Goal: Find specific fact: Find specific page/section

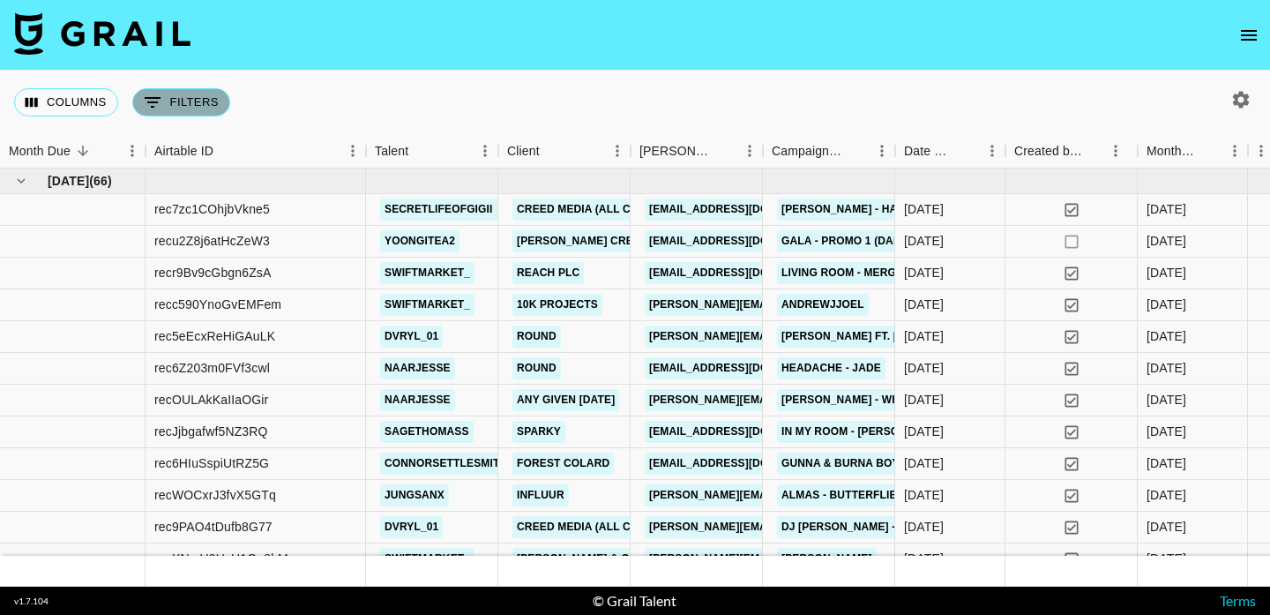
click at [186, 98] on button "0 Filters" at bounding box center [181, 102] width 98 height 28
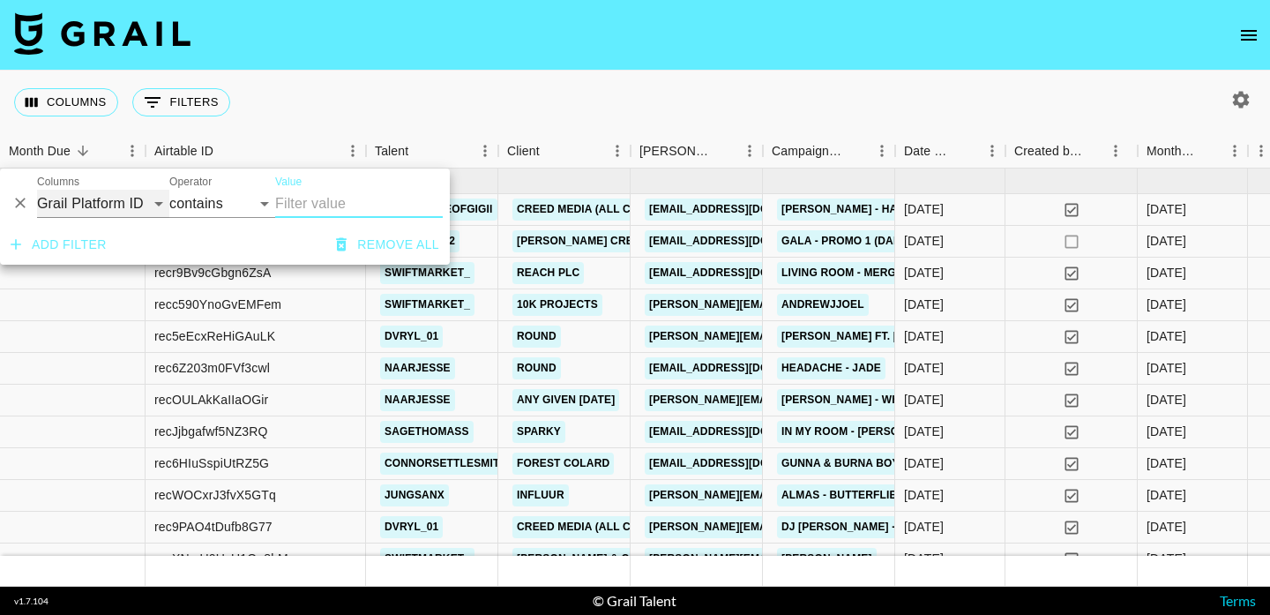
click at [132, 191] on select "Grail Platform ID Airtable ID Talent Manager Client [PERSON_NAME] Campaign (Typ…" at bounding box center [103, 204] width 132 height 28
select select "talentName"
click at [37, 190] on select "Grail Platform ID Airtable ID Talent Manager Client [PERSON_NAME] Campaign (Typ…" at bounding box center [103, 204] width 132 height 28
click at [331, 207] on input "Value" at bounding box center [359, 204] width 168 height 28
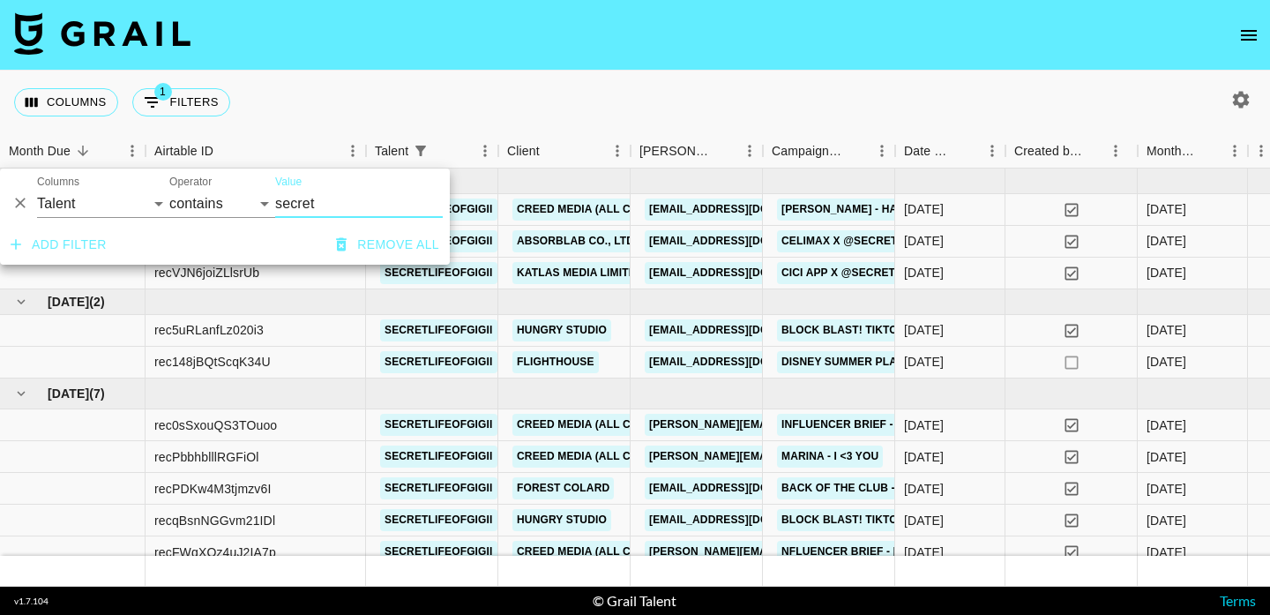
type input "secret"
click at [694, 133] on div "Columns 1 Filters + Booking" at bounding box center [635, 102] width 1270 height 63
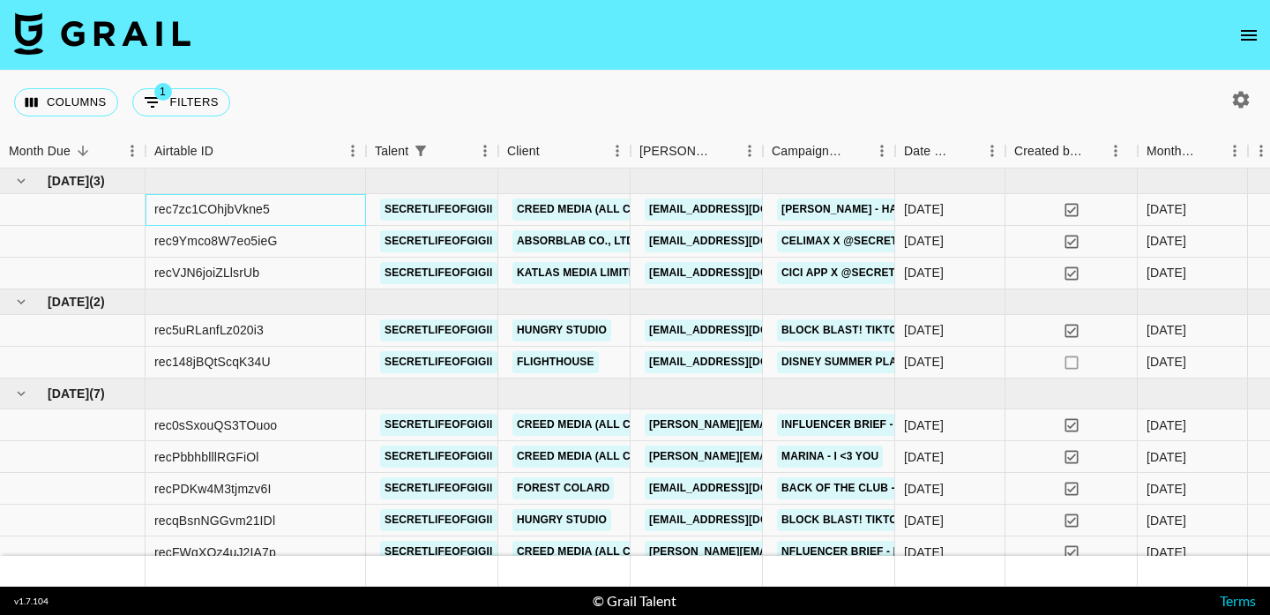
click at [210, 209] on div "rec7zc1COhjbVkne5" at bounding box center [212, 209] width 116 height 18
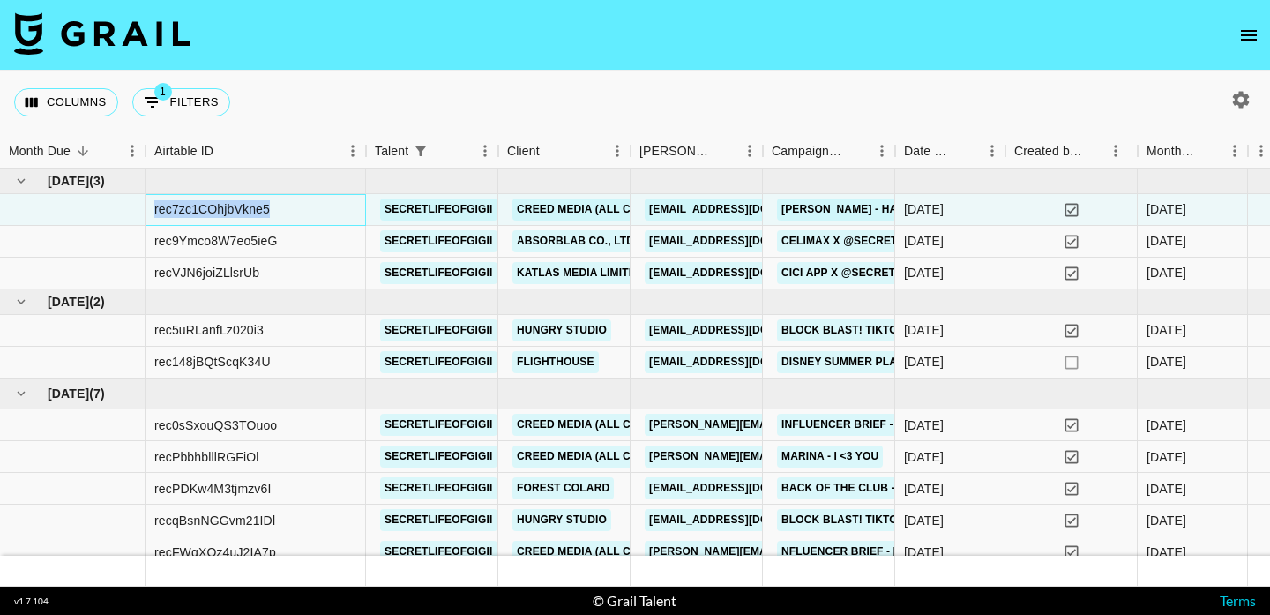
click at [210, 209] on div "rec7zc1COhjbVkne5" at bounding box center [212, 209] width 116 height 18
click at [213, 240] on div "rec9Ymco8W7eo5ieG" at bounding box center [215, 241] width 123 height 18
click at [212, 240] on div "rec9Ymco8W7eo5ieG" at bounding box center [215, 241] width 123 height 18
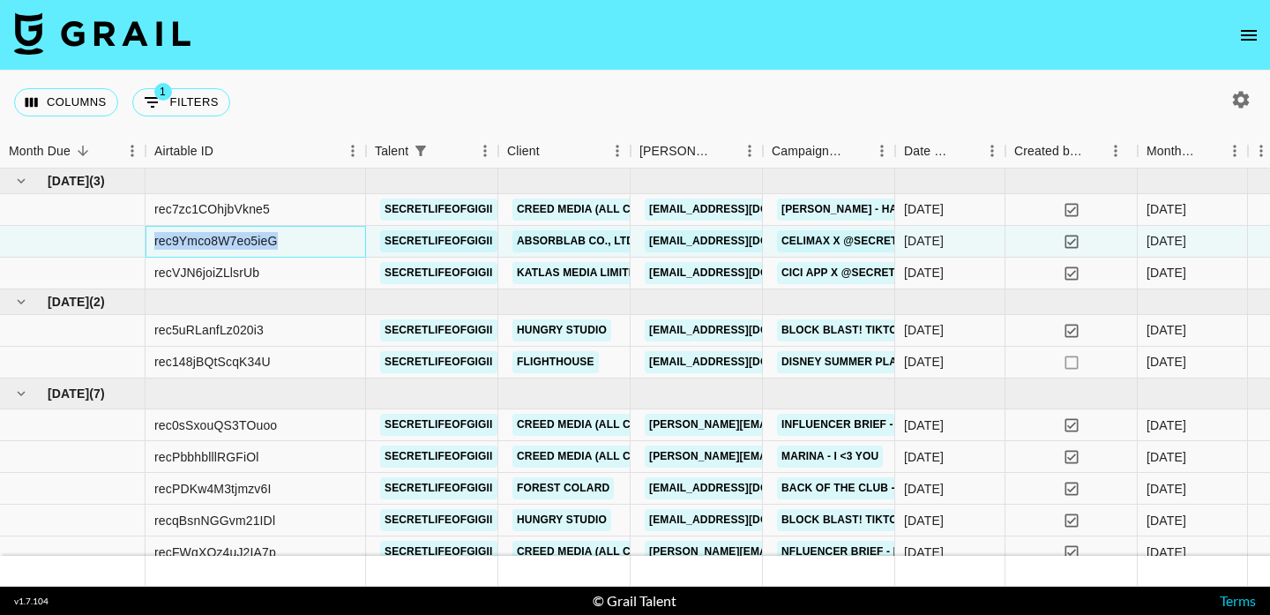
click at [212, 240] on div "rec9Ymco8W7eo5ieG" at bounding box center [215, 241] width 123 height 18
copy div "rec9Ymco8W7eo5ieG"
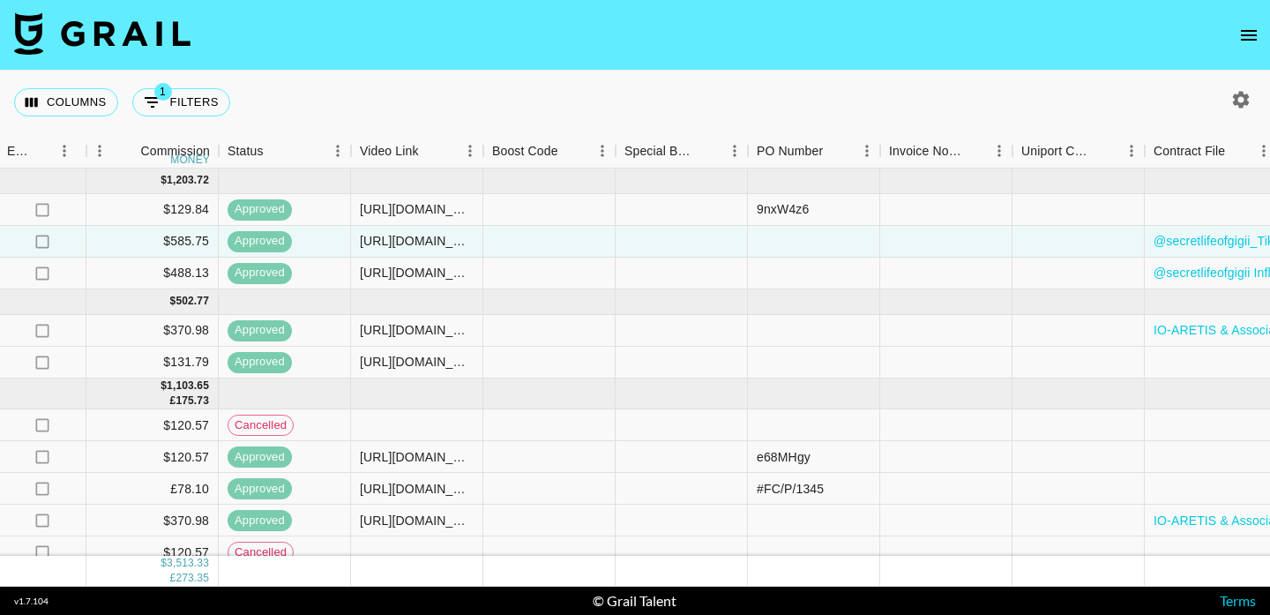
scroll to position [0, 1765]
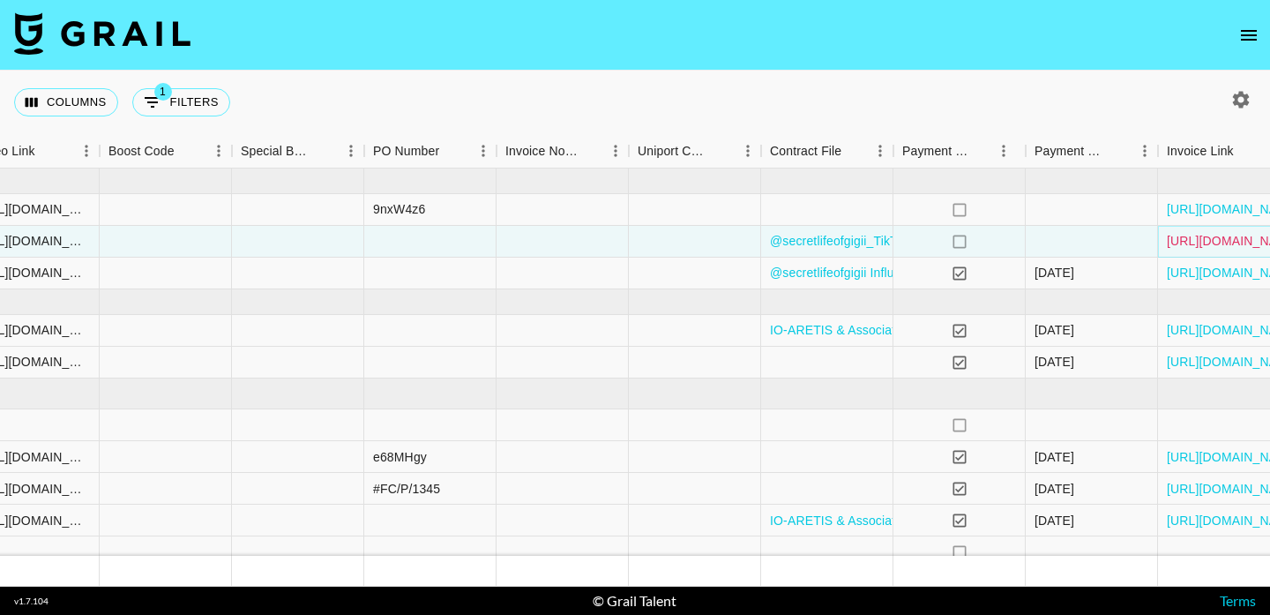
click at [1216, 242] on link "[URL][DOMAIN_NAME]" at bounding box center [1233, 241] width 133 height 18
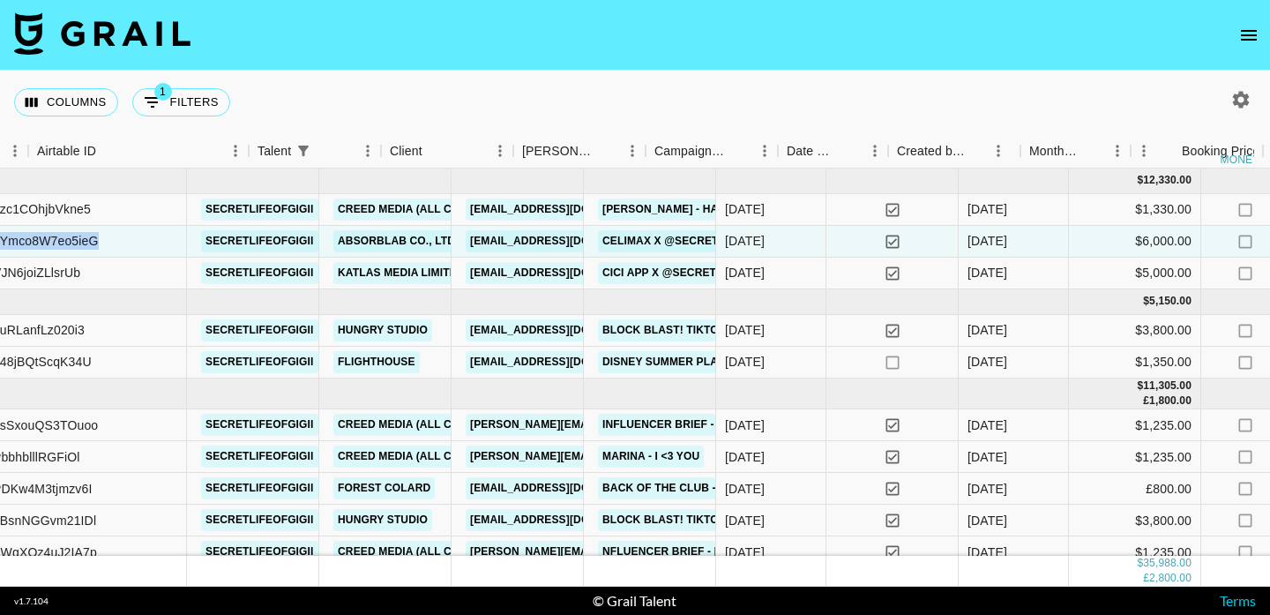
scroll to position [0, 117]
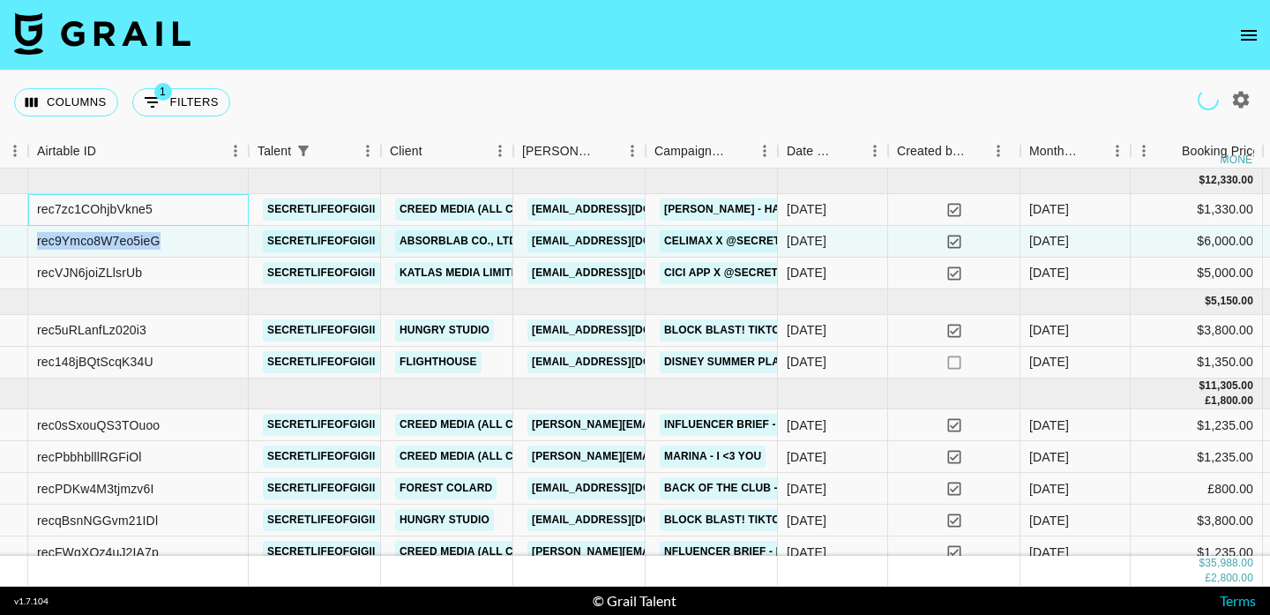
click at [133, 210] on div "rec7zc1COhjbVkne5" at bounding box center [95, 209] width 116 height 18
click at [132, 210] on div "rec7zc1COhjbVkne5" at bounding box center [95, 209] width 116 height 18
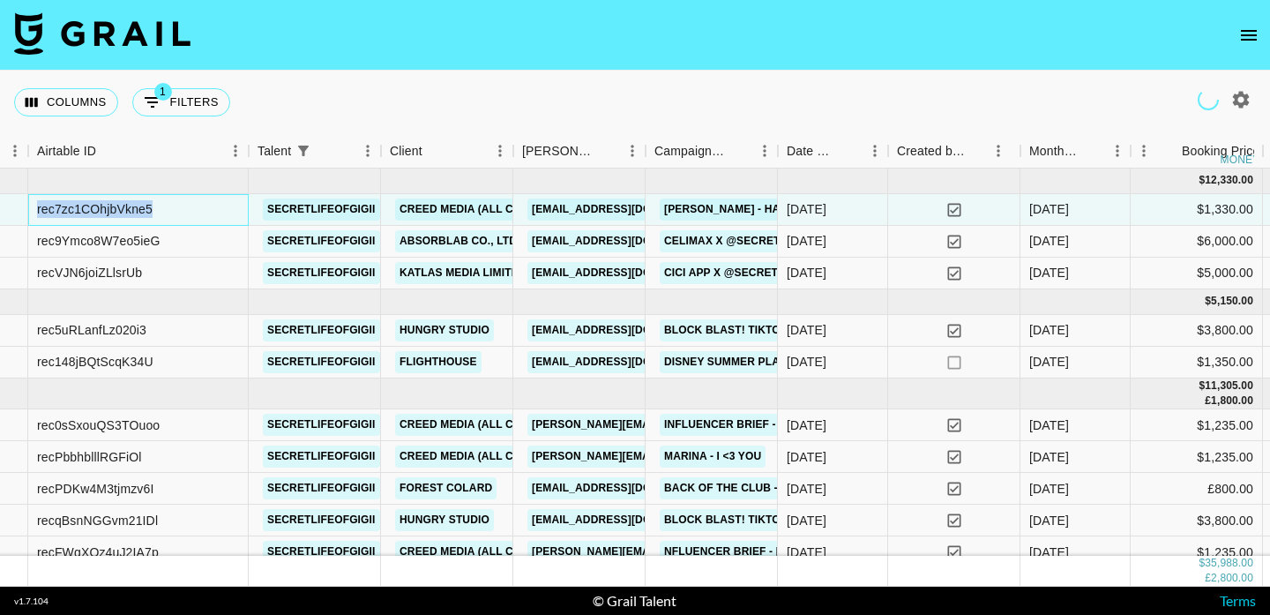
click at [132, 210] on div "rec7zc1COhjbVkne5" at bounding box center [95, 209] width 116 height 18
copy div "rec7zc1COhjbVkne5"
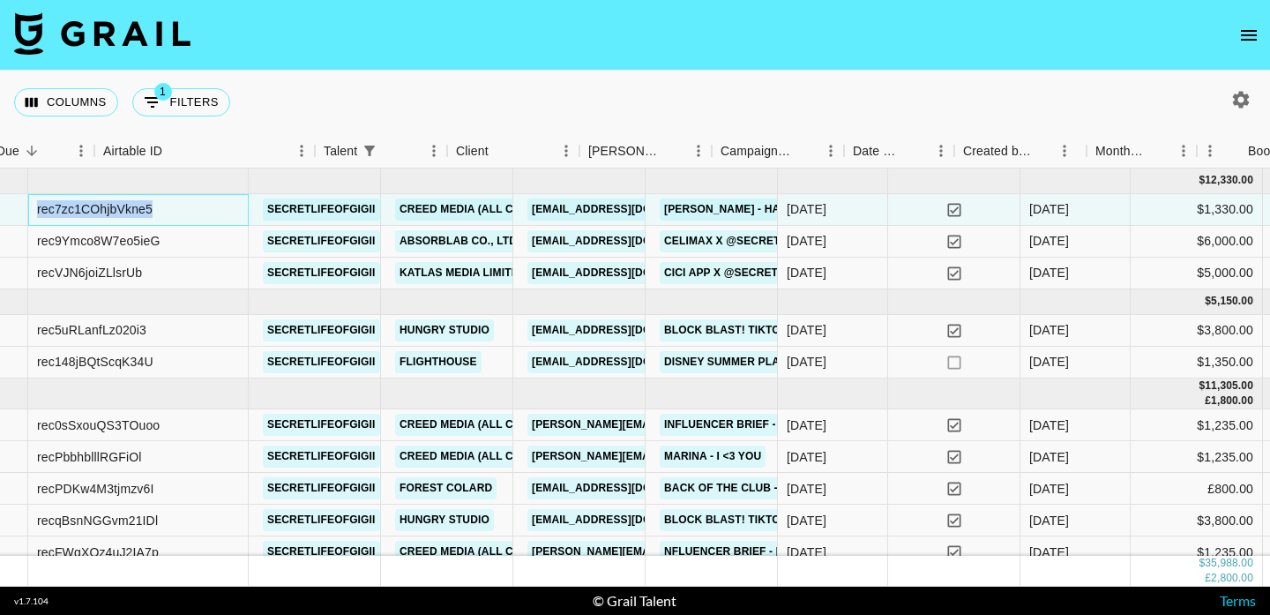
scroll to position [0, 0]
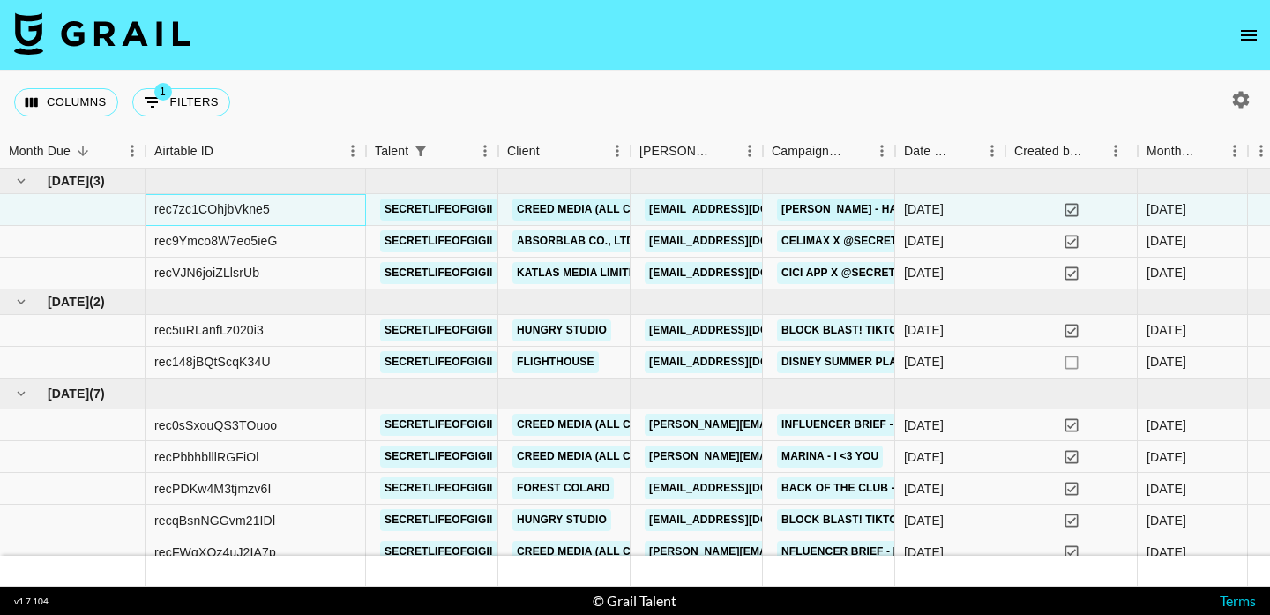
click at [257, 208] on div "rec7zc1COhjbVkne5" at bounding box center [212, 209] width 116 height 18
copy div "rec7zc1COhjbVkne5"
click at [240, 206] on div "rec7zc1COhjbVkne5" at bounding box center [212, 209] width 116 height 18
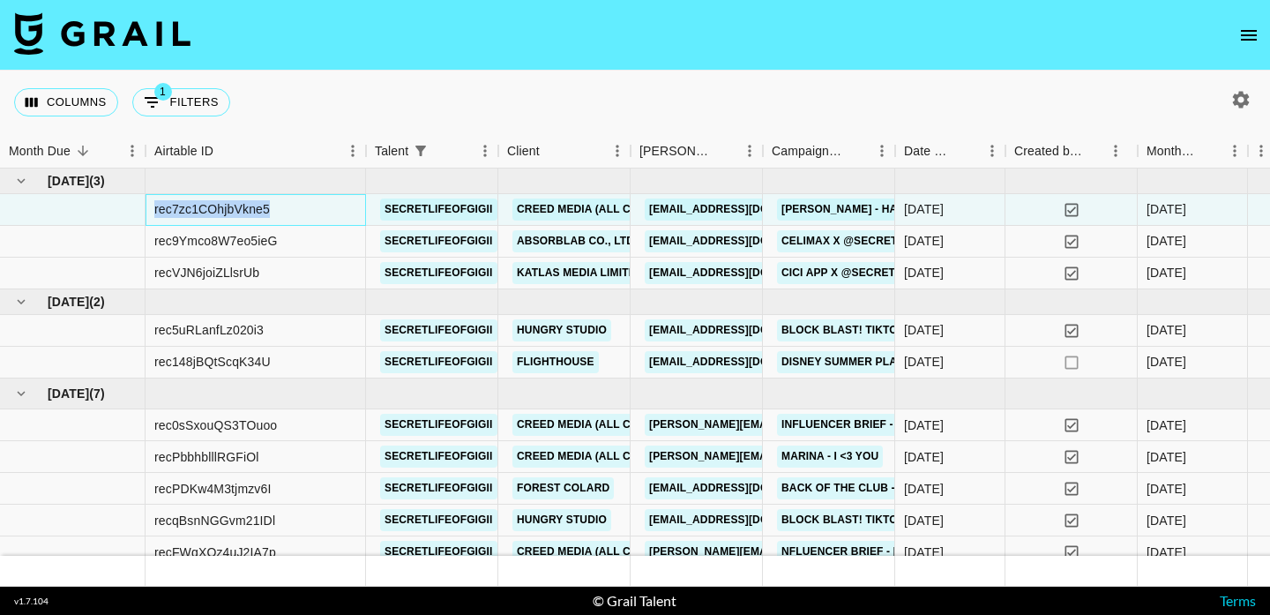
click at [240, 206] on div "rec7zc1COhjbVkne5" at bounding box center [212, 209] width 116 height 18
copy div "rec7zc1COhjbVkne5"
click at [268, 240] on div "rec9Ymco8W7eo5ieG" at bounding box center [215, 241] width 123 height 18
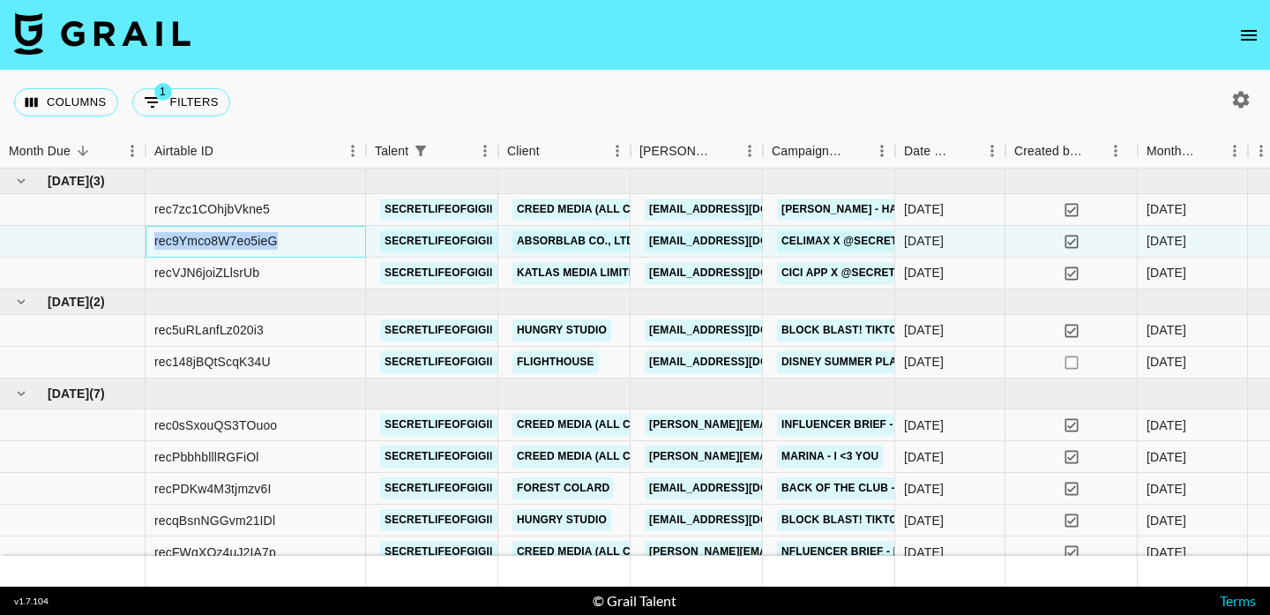
click at [268, 240] on div "rec9Ymco8W7eo5ieG" at bounding box center [215, 241] width 123 height 18
copy div "rec9Ymco8W7eo5ieG"
